Goal: Information Seeking & Learning: Learn about a topic

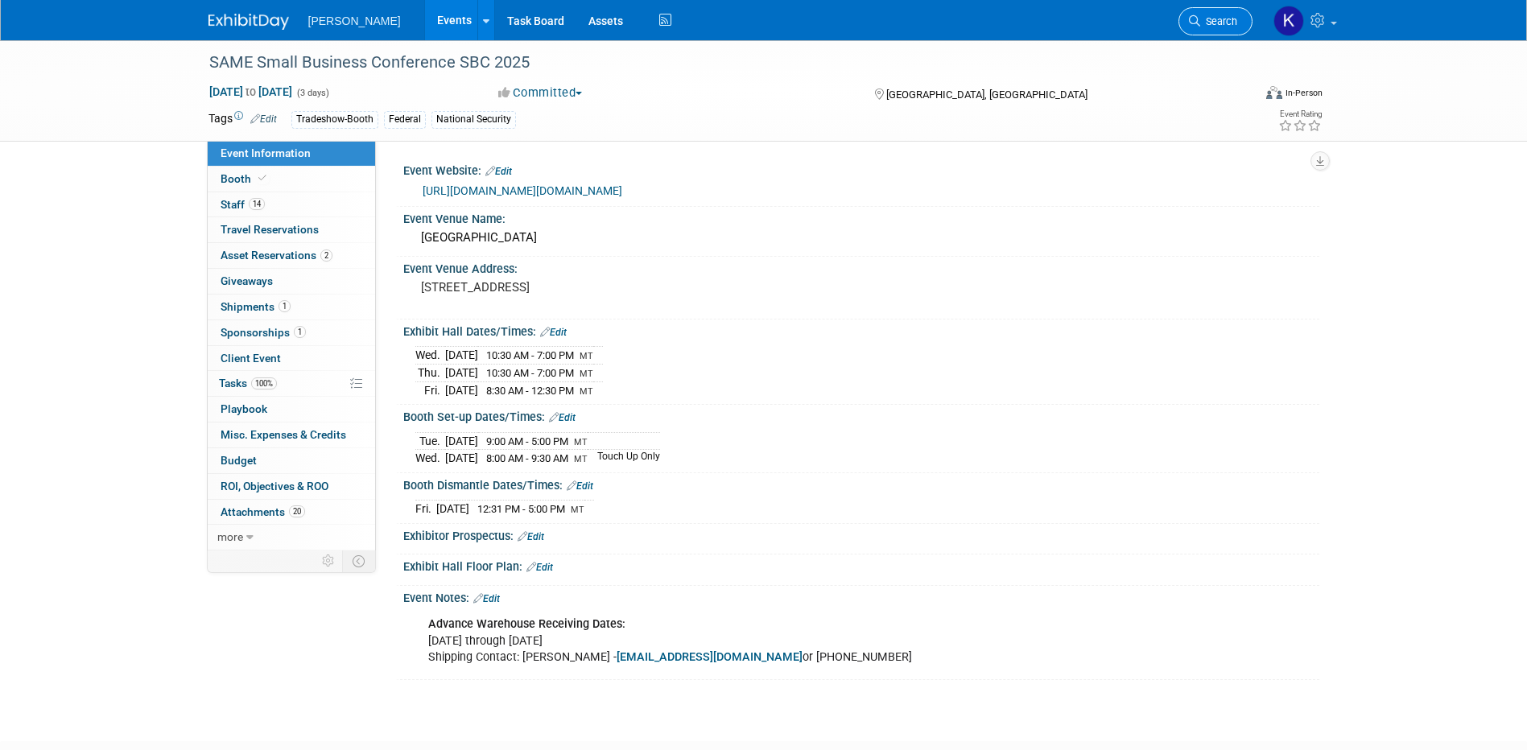
click at [1212, 23] on span "Search" at bounding box center [1218, 21] width 37 height 12
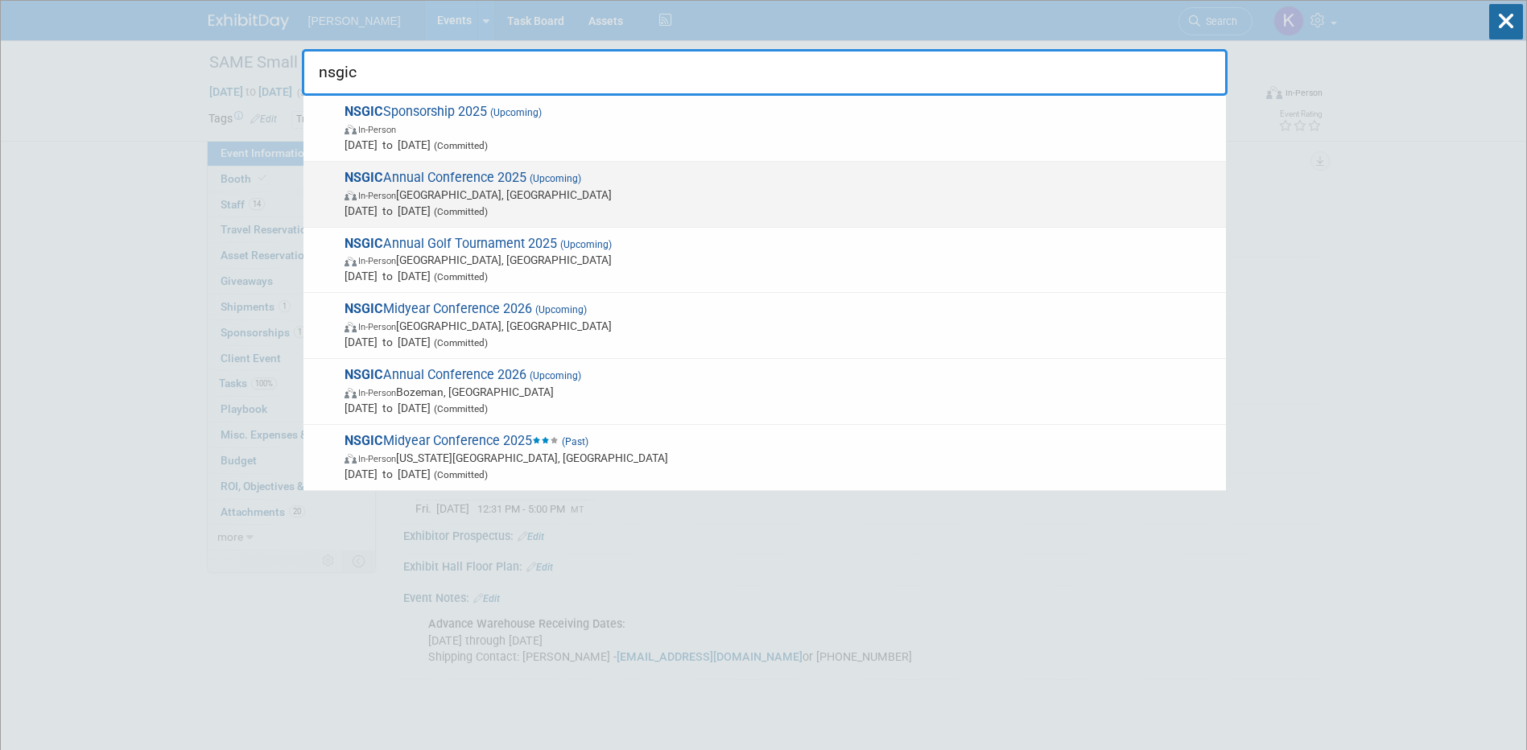
type input "nsgic"
click at [523, 171] on span "NSGIC Annual Conference 2025 (Upcoming) In-Person Nashville, TN Sep 14, 2025 to…" at bounding box center [779, 194] width 878 height 49
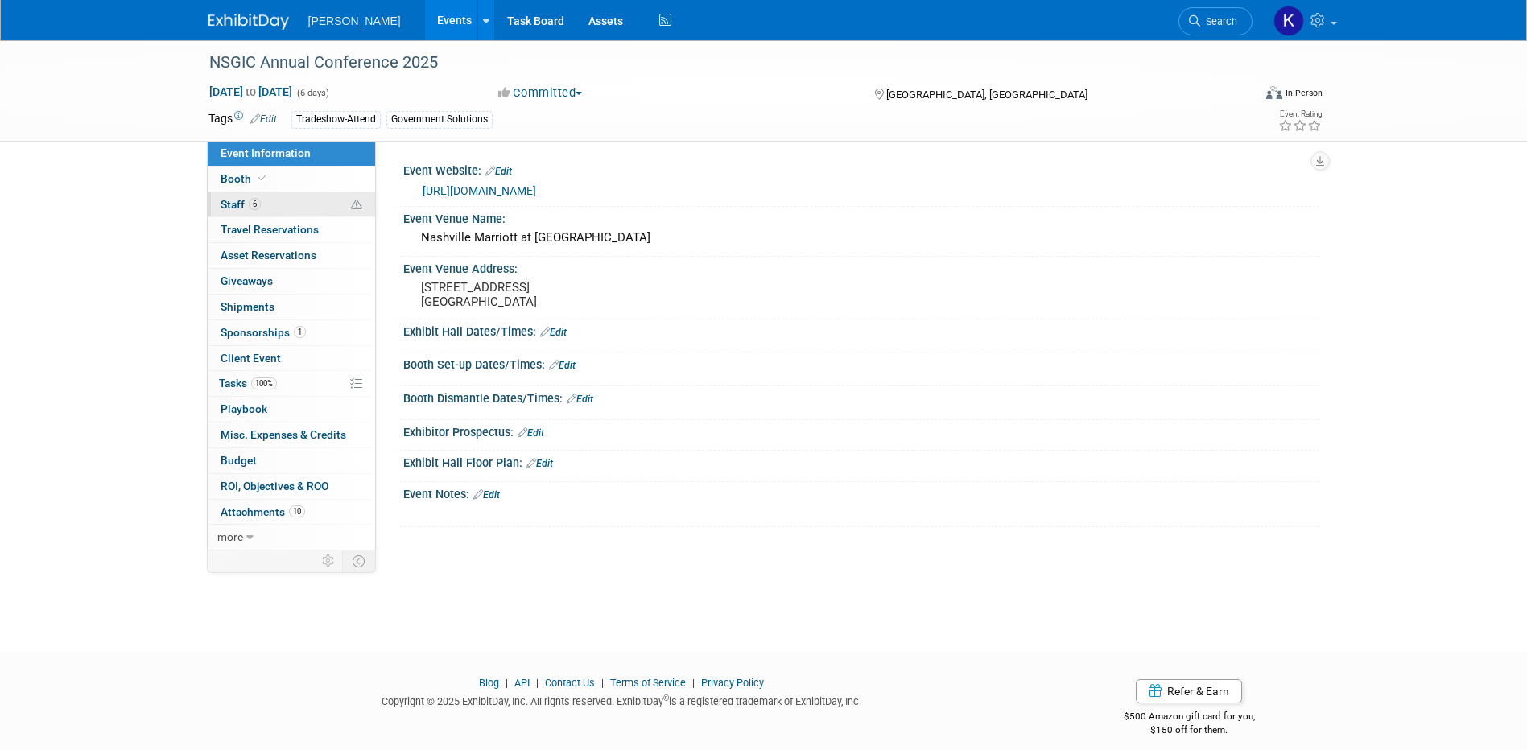
click at [233, 202] on span "Staff 6" at bounding box center [241, 204] width 40 height 13
